Goal: Download file/media

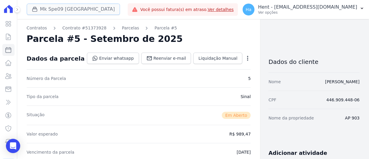
click at [75, 11] on button "Mk Spe09 [GEOGRAPHIC_DATA]" at bounding box center [73, 9] width 93 height 11
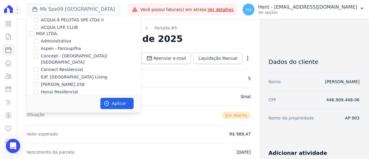
scroll to position [1472, 0]
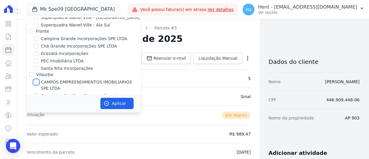
click at [35, 79] on input "CAMPOS EMPREENDIMENTOS IMOBILIARIOS SPE LTDA" at bounding box center [36, 81] width 5 height 5
checkbox input "true"
click at [113, 100] on button "Aplicar" at bounding box center [116, 103] width 33 height 11
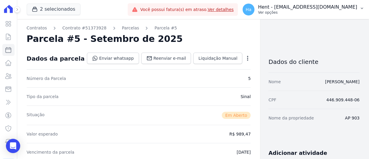
click at [307, 10] on p "Hent - [EMAIL_ADDRESS][DOMAIN_NAME]" at bounding box center [307, 7] width 99 height 6
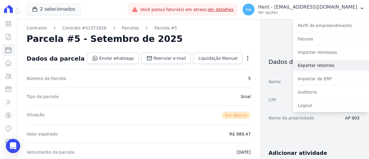
click at [319, 65] on link "Exportar retornos" at bounding box center [331, 65] width 76 height 11
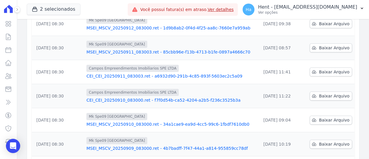
scroll to position [59, 0]
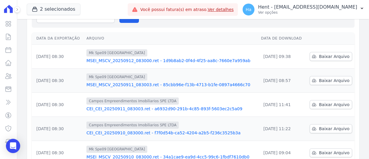
click at [138, 110] on link "CEI_CEI_20250911_083003.ret - a6932d90-291b-4c85-893f-5603ec2c5a09" at bounding box center [171, 109] width 170 height 6
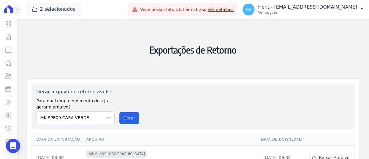
click at [19, 7] on button at bounding box center [17, 9] width 7 height 7
click at [16, 9] on icon at bounding box center [17, 10] width 4 height 4
click at [15, 11] on button at bounding box center [17, 9] width 7 height 7
click at [17, 9] on icon at bounding box center [17, 10] width 4 height 4
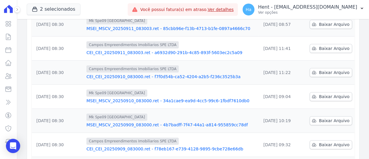
scroll to position [119, 0]
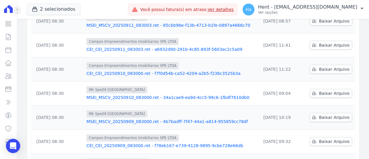
click at [17, 11] on icon at bounding box center [17, 10] width 4 height 4
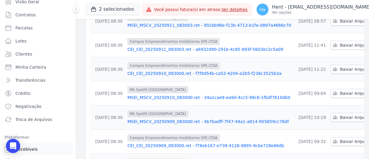
scroll to position [44, 0]
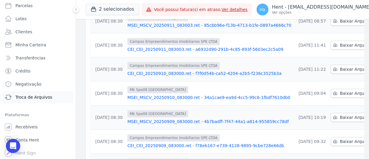
click at [30, 95] on span "Troca de Arquivos" at bounding box center [33, 97] width 37 height 6
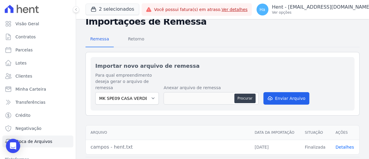
scroll to position [31, 0]
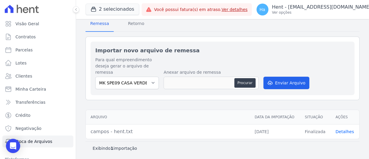
click at [343, 130] on link "Detalhes" at bounding box center [344, 131] width 18 height 5
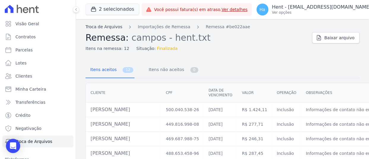
click at [104, 26] on link "Troca de Arquivos" at bounding box center [103, 27] width 37 height 6
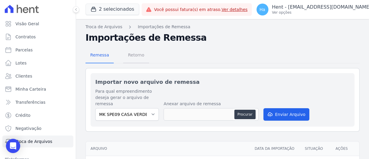
click at [130, 55] on span "Retorno" at bounding box center [135, 55] width 23 height 12
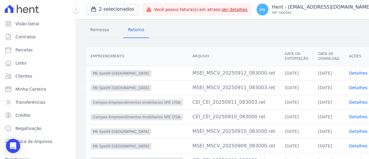
scroll to position [59, 0]
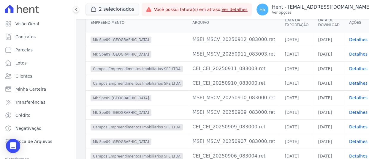
click at [349, 68] on link "Detalhes" at bounding box center [358, 68] width 18 height 5
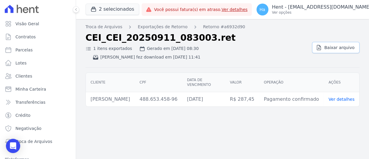
click at [335, 48] on span "Baixar arquivo" at bounding box center [339, 47] width 30 height 6
click at [42, 143] on span "Troca de Arquivos" at bounding box center [33, 141] width 37 height 6
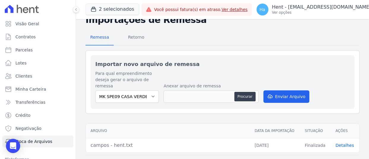
scroll to position [31, 0]
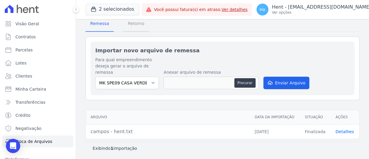
click at [138, 26] on span "Retorno" at bounding box center [135, 23] width 23 height 12
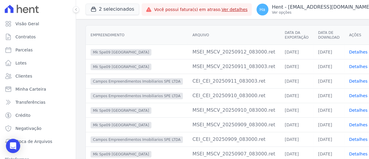
scroll to position [20, 0]
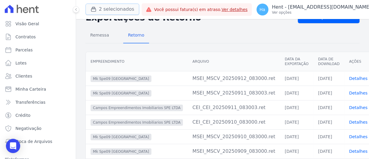
click at [102, 7] on button "2 selecionados" at bounding box center [112, 9] width 54 height 11
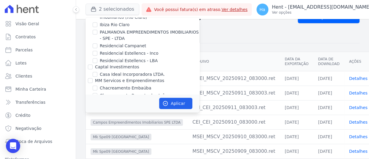
scroll to position [3475, 0]
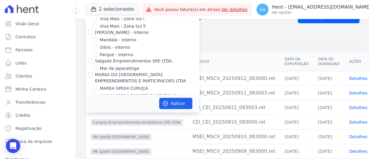
click at [95, 134] on input "MK SPE09 CASA VERDE" at bounding box center [95, 136] width 5 height 5
checkbox input "false"
click at [173, 101] on button "Aplicar" at bounding box center [175, 103] width 33 height 11
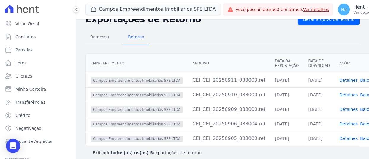
scroll to position [28, 0]
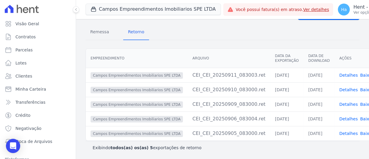
click at [339, 131] on link "Detalhes" at bounding box center [348, 133] width 18 height 5
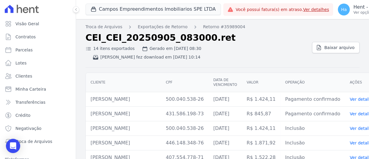
drag, startPoint x: 344, startPoint y: 64, endPoint x: 337, endPoint y: 53, distance: 13.1
click at [344, 64] on div "CEI_CEI_20250905_083000.ret 14 itens exportados Gerado em 05/09/2025, 08:30 Ren…" at bounding box center [222, 49] width 274 height 35
click at [333, 46] on span "Baixar arquivo" at bounding box center [339, 47] width 30 height 6
click at [249, 37] on h2 "CEI_CEI_20250905_083000.ret" at bounding box center [196, 37] width 222 height 11
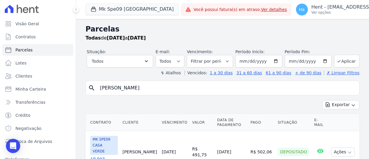
select select
